Goal: Task Accomplishment & Management: Use online tool/utility

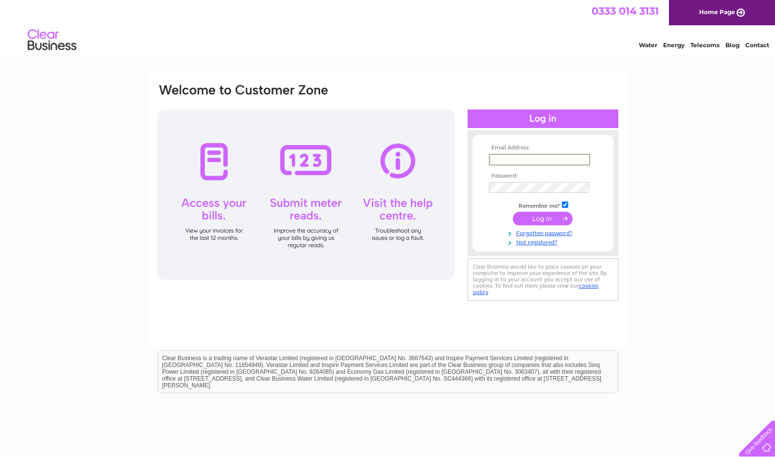
type input "ray@parsonsaarc.com"
click at [540, 218] on input "submit" at bounding box center [543, 218] width 60 height 14
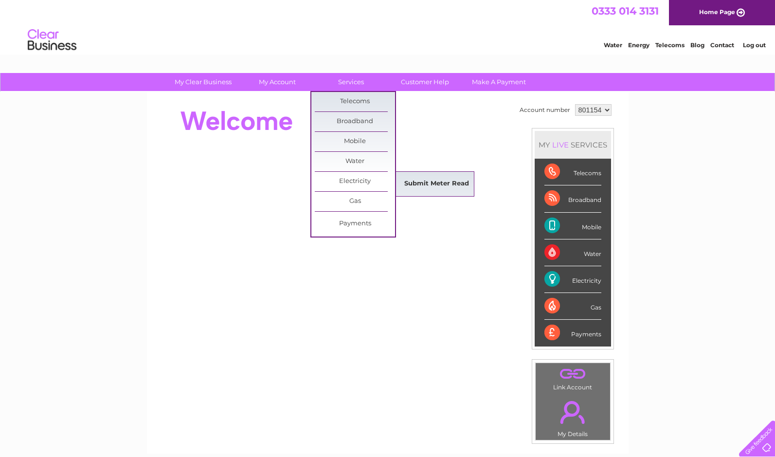
click at [439, 182] on link "Submit Meter Read" at bounding box center [437, 183] width 80 height 19
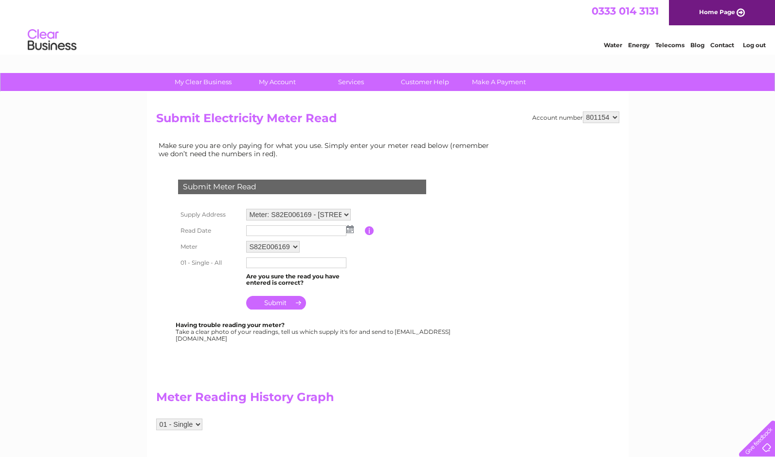
click at [349, 228] on img at bounding box center [350, 229] width 7 height 8
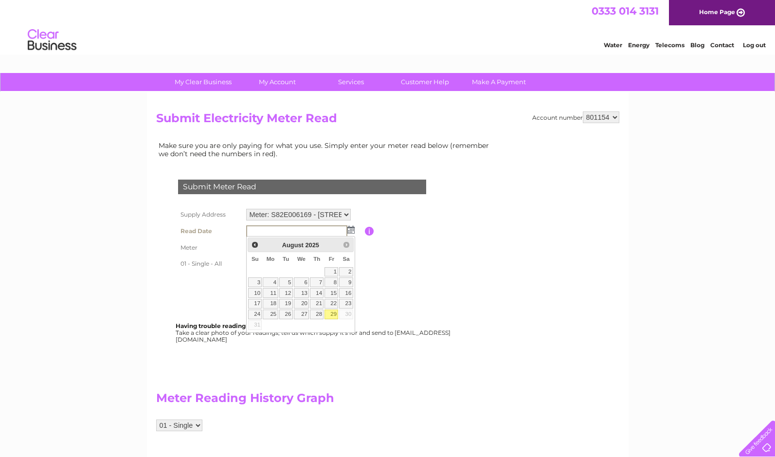
click at [334, 312] on link "29" at bounding box center [332, 315] width 14 height 10
type input "2025/08/29"
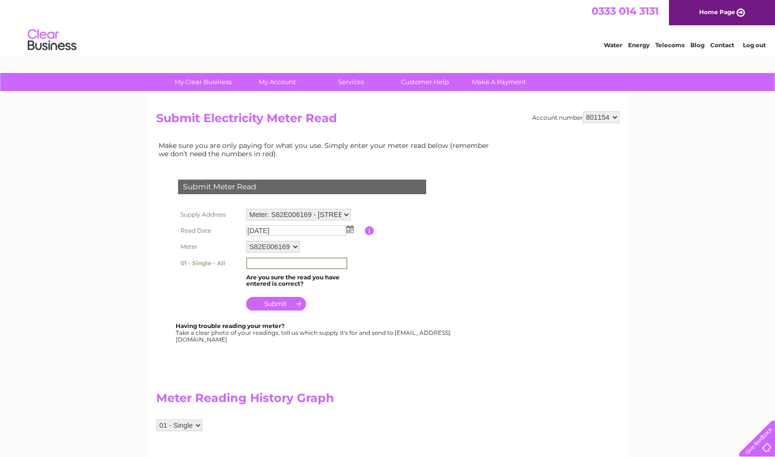
click at [265, 263] on input "text" at bounding box center [296, 263] width 101 height 12
type input "75436"
click at [287, 302] on input "submit" at bounding box center [276, 303] width 60 height 14
